Goal: Information Seeking & Learning: Learn about a topic

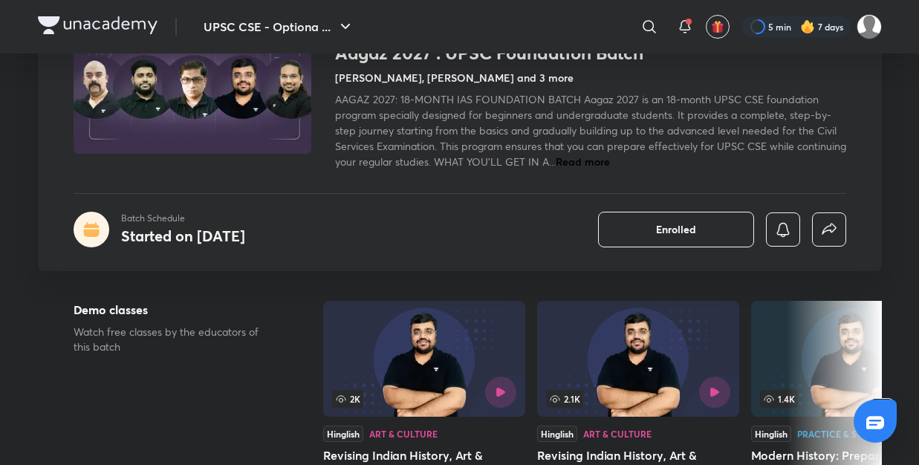
scroll to position [129, 0]
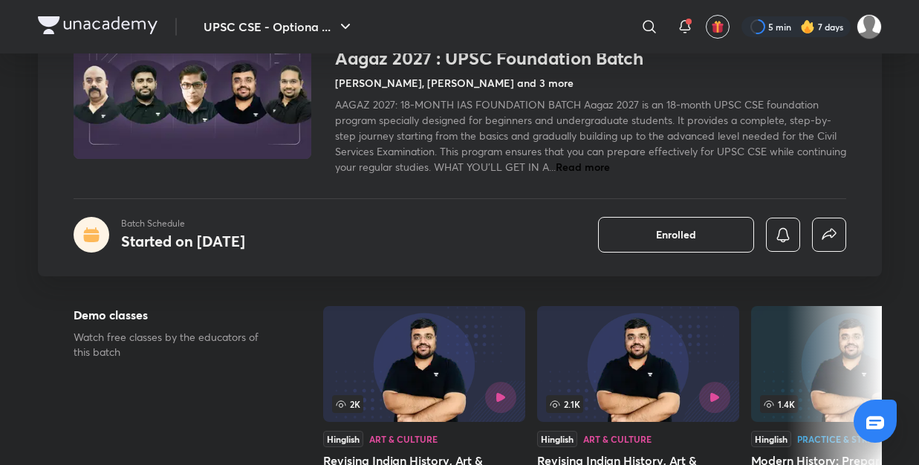
click at [216, 229] on p "Batch Schedule" at bounding box center [183, 223] width 124 height 13
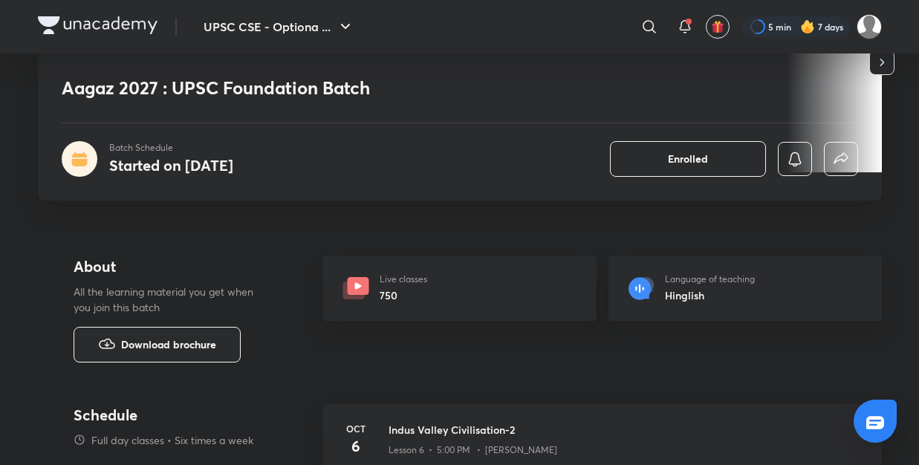
scroll to position [482, 0]
click at [178, 194] on div "Aagaz 2027 : UPSC Foundation Batch Batch Schedule Started on Sept 30 Enrolled" at bounding box center [460, 127] width 844 height 147
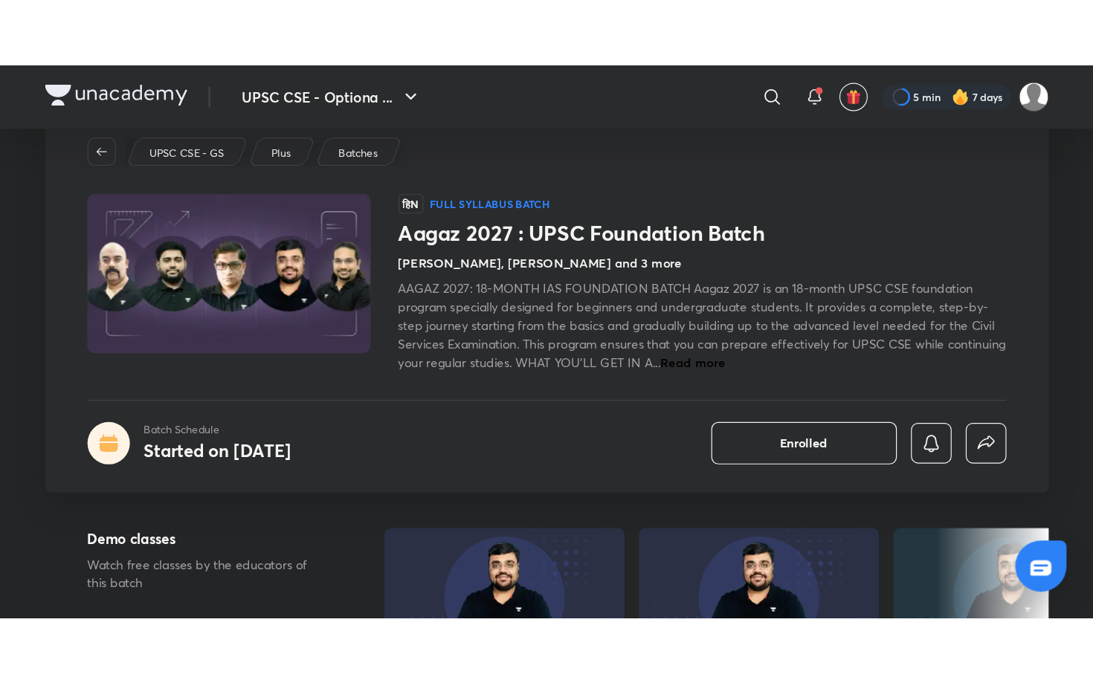
scroll to position [0, 0]
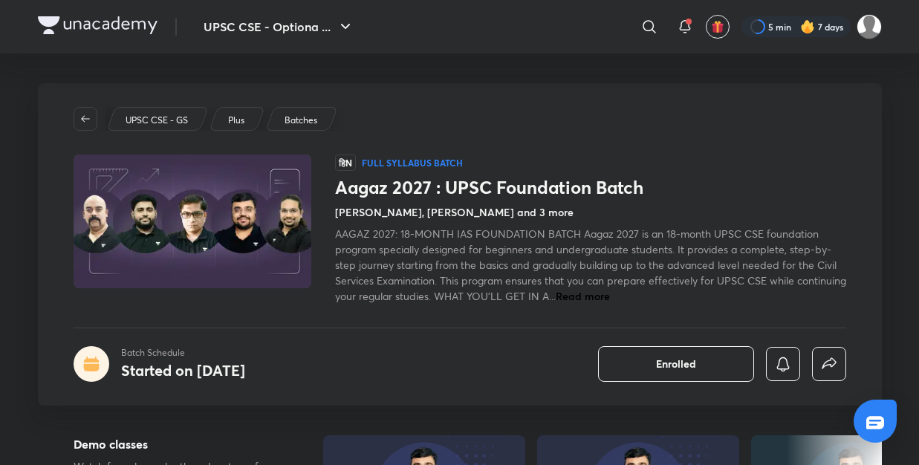
click at [145, 118] on p "UPSC CSE - GS" at bounding box center [157, 120] width 62 height 13
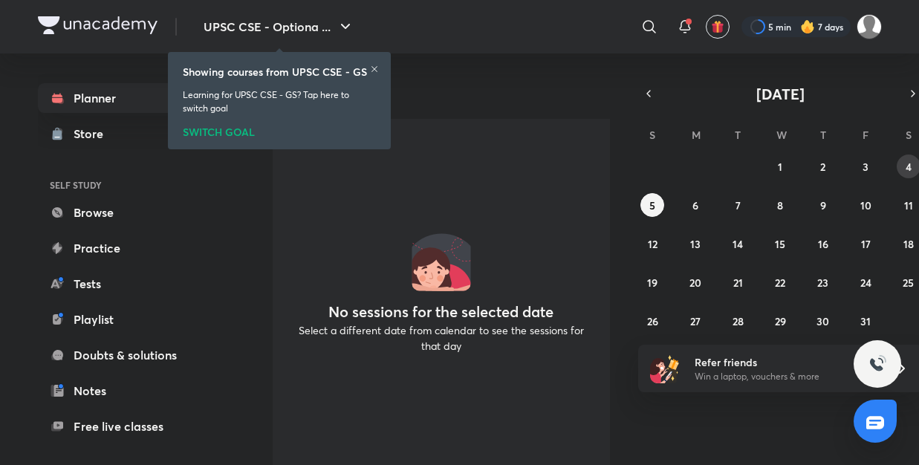
click at [900, 172] on button "4" at bounding box center [909, 167] width 24 height 24
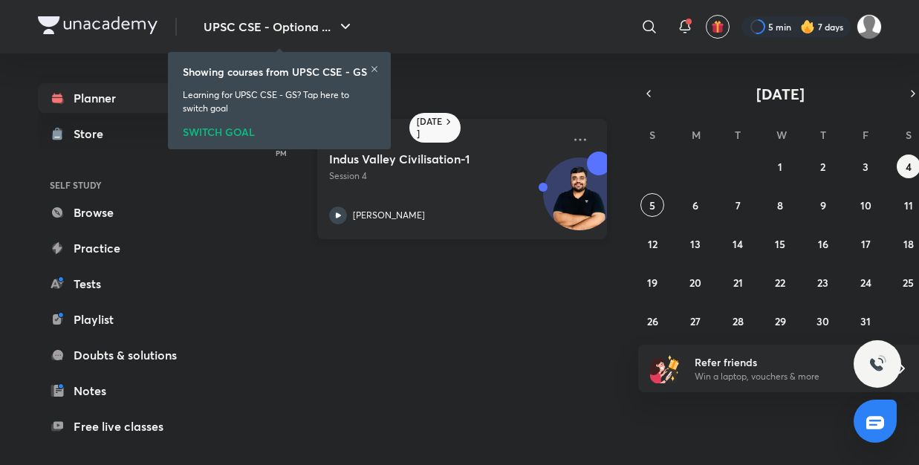
click at [554, 187] on img at bounding box center [579, 201] width 71 height 71
